Goal: Task Accomplishment & Management: Complete application form

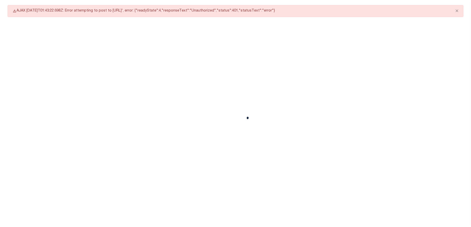
select select "CAC"
select select "CCK"
select select "USS"
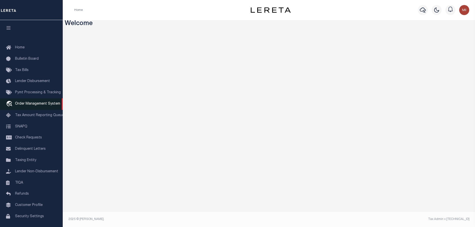
click at [23, 106] on span "Order Management System" at bounding box center [37, 104] width 45 height 4
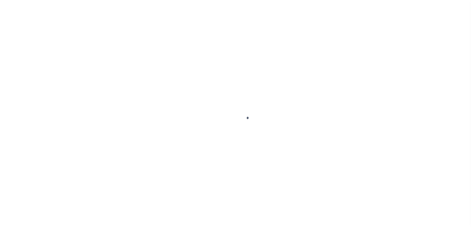
type input "92602170"
type input "[PERSON_NAME]"
select select
type input "222 SW HARRISON ST"
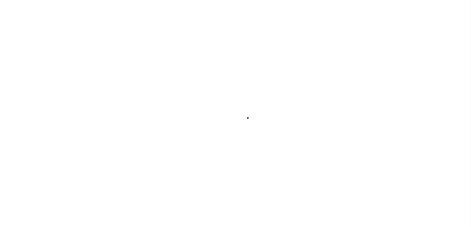
type input "PORTLAND OR 97201-5373"
select select "NonEscrow"
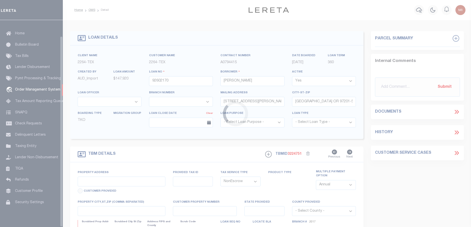
select select "8149"
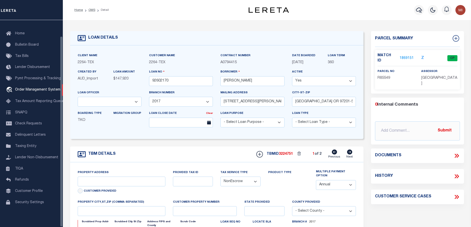
select select "22457"
type input "BLANCO COUNTY, TX 231652001001"
type input "231652001001"
select select
type textarea "LOT 22;MAJESTIC HILLS;BLANCO COUNTY;TX"
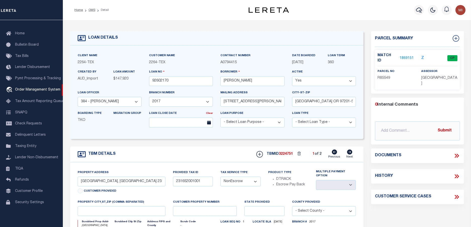
click at [457, 154] on icon at bounding box center [457, 156] width 2 height 4
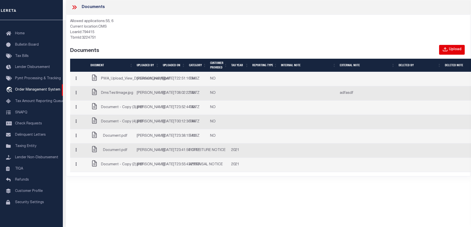
click at [454, 51] on div "Upload" at bounding box center [454, 50] width 13 height 6
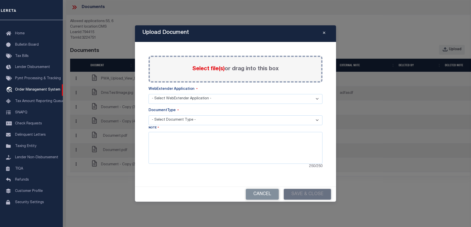
click at [217, 100] on select "- Select WebExtender Application - SERVICES BORROWER_CORRESPONDENCE" at bounding box center [235, 99] width 174 height 10
click at [148, 94] on select "- Select WebExtender Application - SERVICES BORROWER_CORRESPONDENCE" at bounding box center [235, 99] width 174 height 10
click at [215, 123] on select "- Select Document Type - TAX LEGAL" at bounding box center [235, 120] width 174 height 10
click at [214, 101] on select "- Select WebExtender Application - SERVICES BORROWER_CORRESPONDENCE" at bounding box center [235, 99] width 174 height 10
click at [212, 95] on select "- Select WebExtender Application - SERVICES BORROWER_CORRESPONDENCE" at bounding box center [235, 99] width 174 height 10
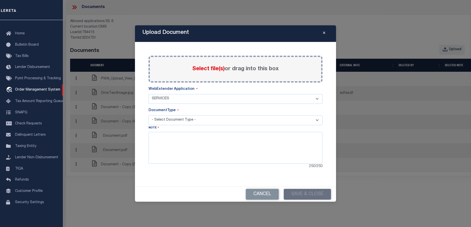
click at [213, 99] on select "- Select WebExtender Application - SERVICES BORROWER_CORRESPONDENCE" at bounding box center [235, 99] width 174 height 10
select select "55"
click at [148, 94] on select "- Select WebExtender Application - SERVICES BORROWER_CORRESPONDENCE" at bounding box center [235, 99] width 174 height 10
click at [206, 121] on select "- Select Document Type - PROOF OF PYMT APPRAISAL NOTICE ATTORNEY NOTICE CURRENT…" at bounding box center [235, 120] width 174 height 10
select select "APN"
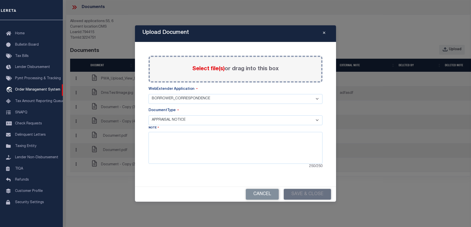
click at [148, 115] on select "- Select Document Type - PROOF OF PYMT APPRAISAL NOTICE ATTORNEY NOTICE CURRENT…" at bounding box center [235, 120] width 174 height 10
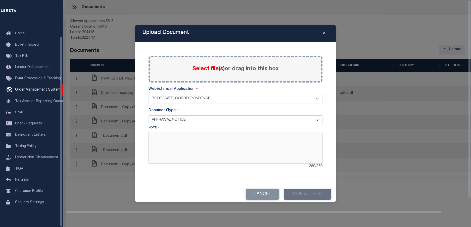
click at [174, 152] on textarea at bounding box center [235, 148] width 174 height 32
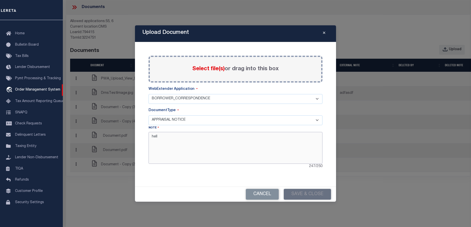
type textarea "hello"
click at [197, 71] on span "Select file(s)" at bounding box center [208, 69] width 32 height 6
click at [0, 0] on input "Select file(s) or drag into this box" at bounding box center [0, 0] width 0 height 0
click at [239, 155] on textarea at bounding box center [235, 148] width 174 height 32
type textarea "test"
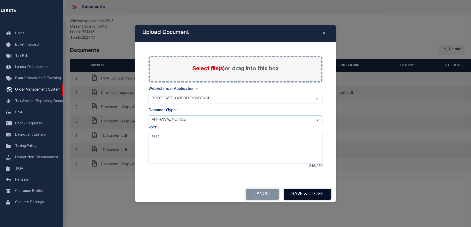
click at [312, 193] on button "Save & Close" at bounding box center [306, 194] width 47 height 11
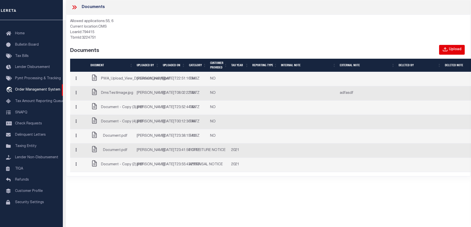
click at [447, 50] on icon "button" at bounding box center [445, 50] width 6 height 6
select select "55"
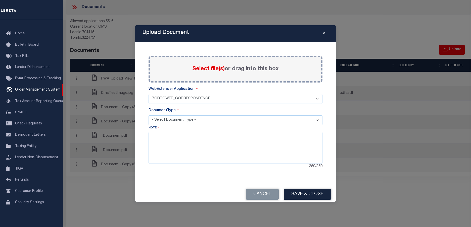
select select "APN"
click at [261, 195] on button "Cancel" at bounding box center [262, 194] width 33 height 11
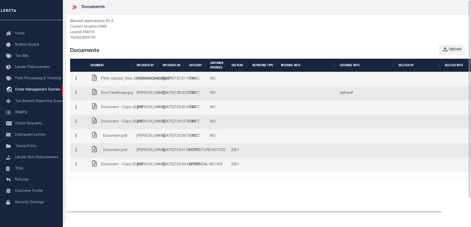
scroll to position [0, 0]
